Goal: Information Seeking & Learning: Compare options

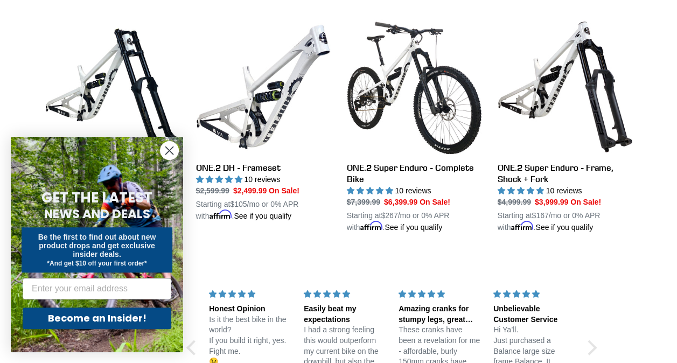
scroll to position [1012, 0]
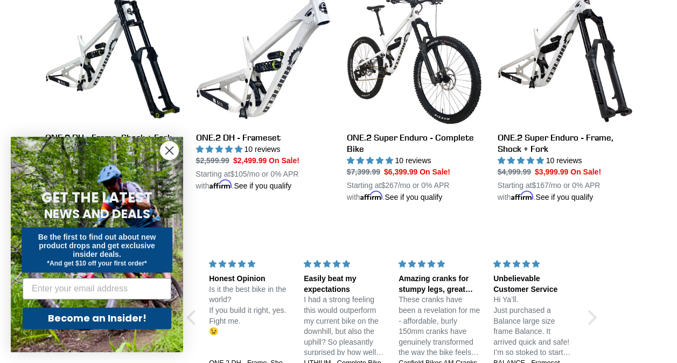
click at [168, 152] on circle "Close dialog" at bounding box center [169, 151] width 18 height 18
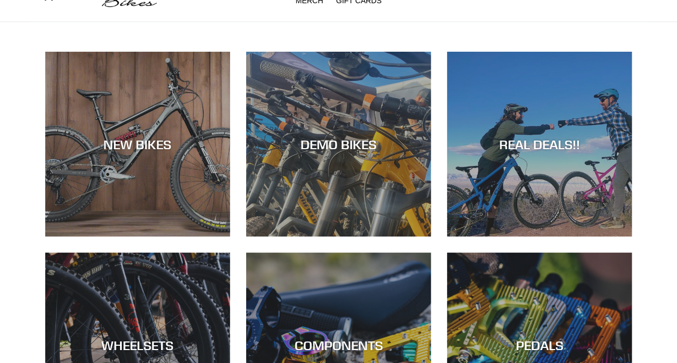
scroll to position [42, 0]
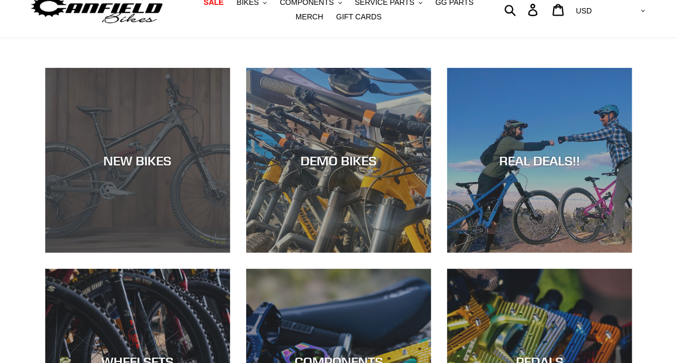
click at [150, 154] on div "NEW BIKES" at bounding box center [137, 160] width 185 height 16
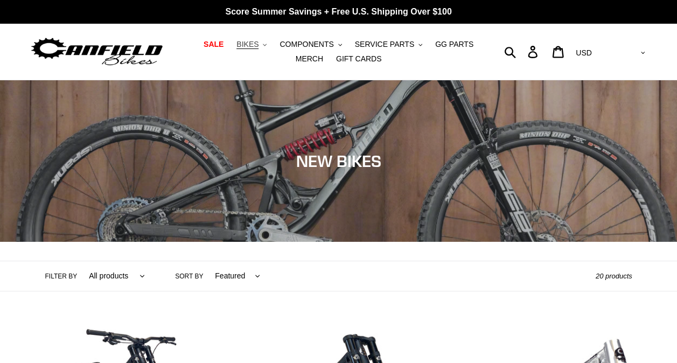
click at [244, 48] on span "BIKES" at bounding box center [247, 44] width 22 height 9
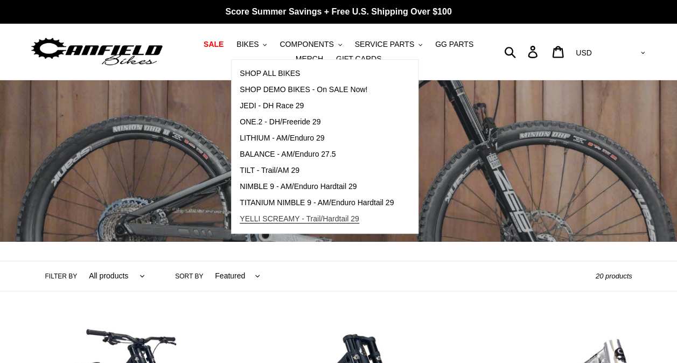
click at [249, 220] on span "YELLI SCREAMY - Trail/Hardtail 29" at bounding box center [299, 218] width 119 height 9
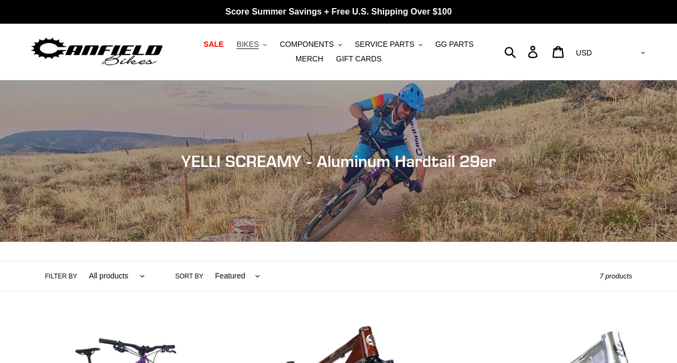
click at [247, 43] on button "BIKES .cls-1{fill:#231f20}" at bounding box center [251, 44] width 41 height 15
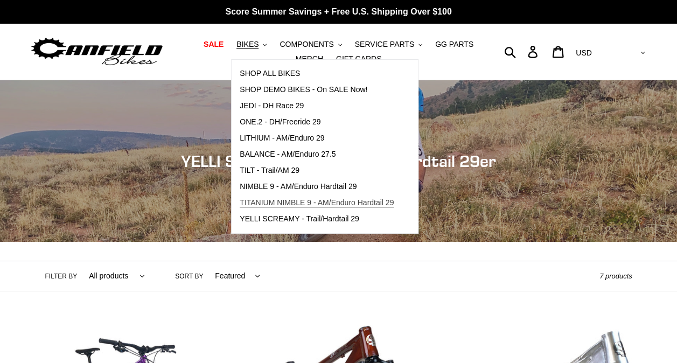
click at [270, 202] on span "TITANIUM NIMBLE 9 - AM/Enduro Hardtail 29" at bounding box center [317, 202] width 154 height 9
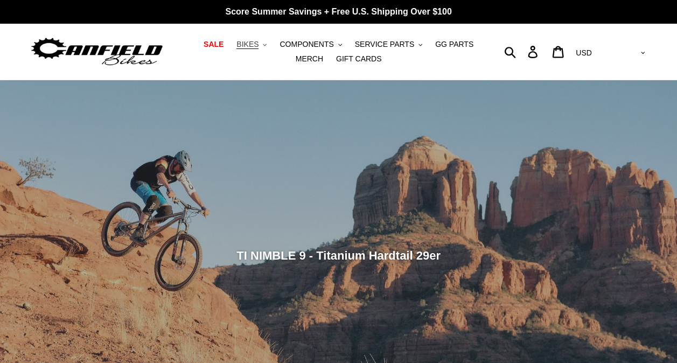
click at [247, 45] on button "BIKES .cls-1{fill:#231f20}" at bounding box center [251, 44] width 41 height 15
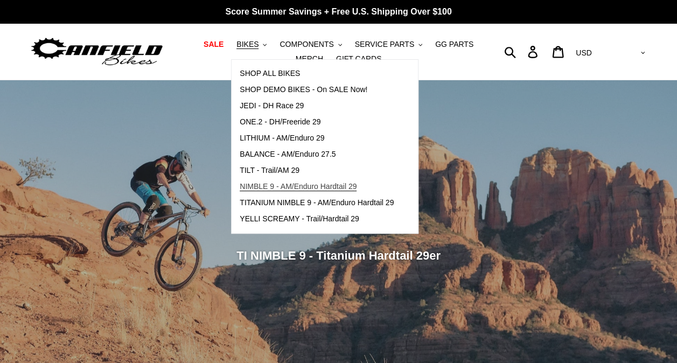
click at [256, 185] on span "NIMBLE 9 - AM/Enduro Hardtail 29" at bounding box center [298, 186] width 117 height 9
